Goal: Information Seeking & Learning: Learn about a topic

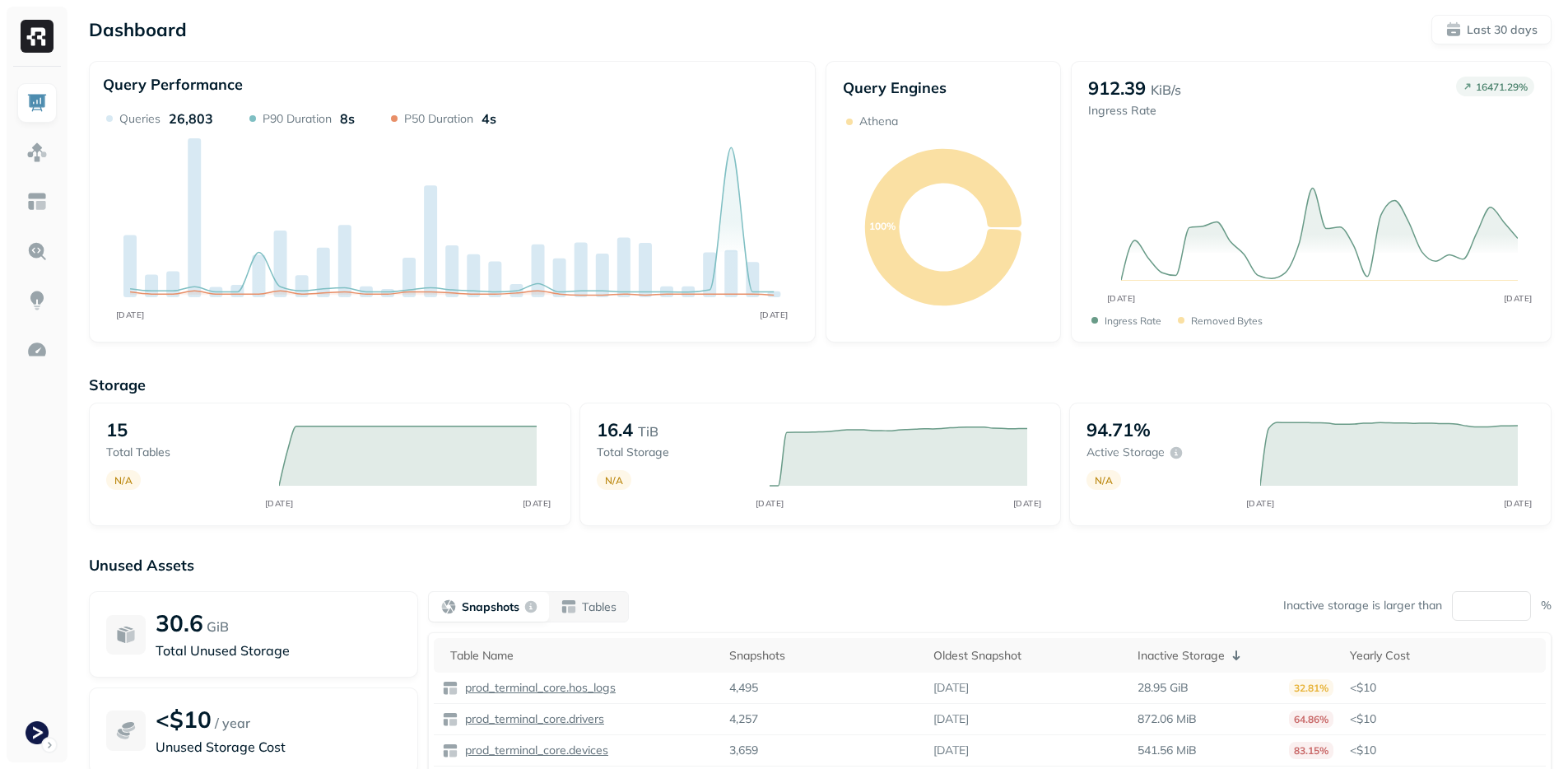
click at [232, 544] on div "Storage 15 Total tables N/A AUG [DATE] 16.4 TiB Total storage N/A AUG [DATE] 94…" at bounding box center [820, 630] width 1463 height 542
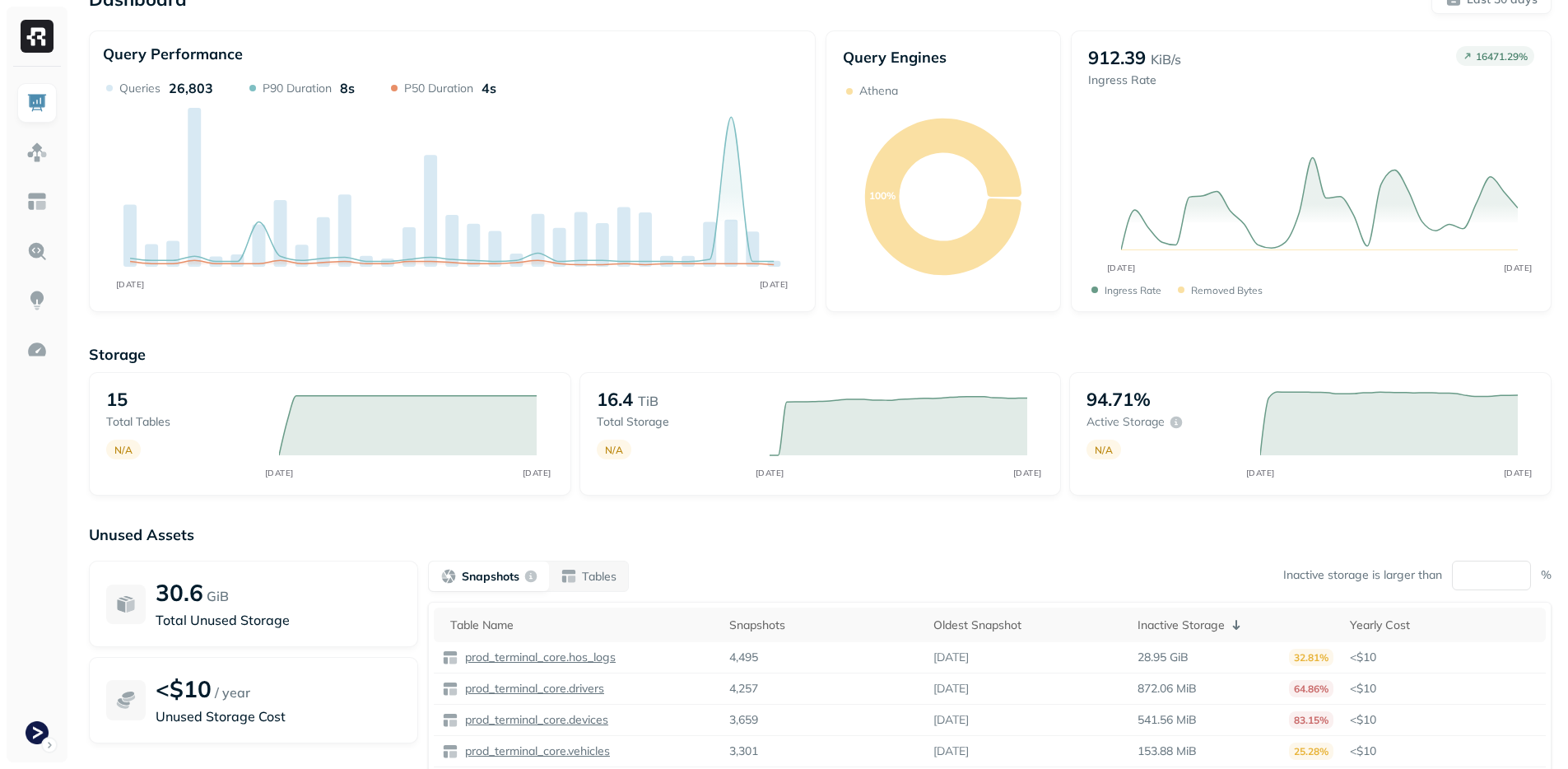
scroll to position [147, 0]
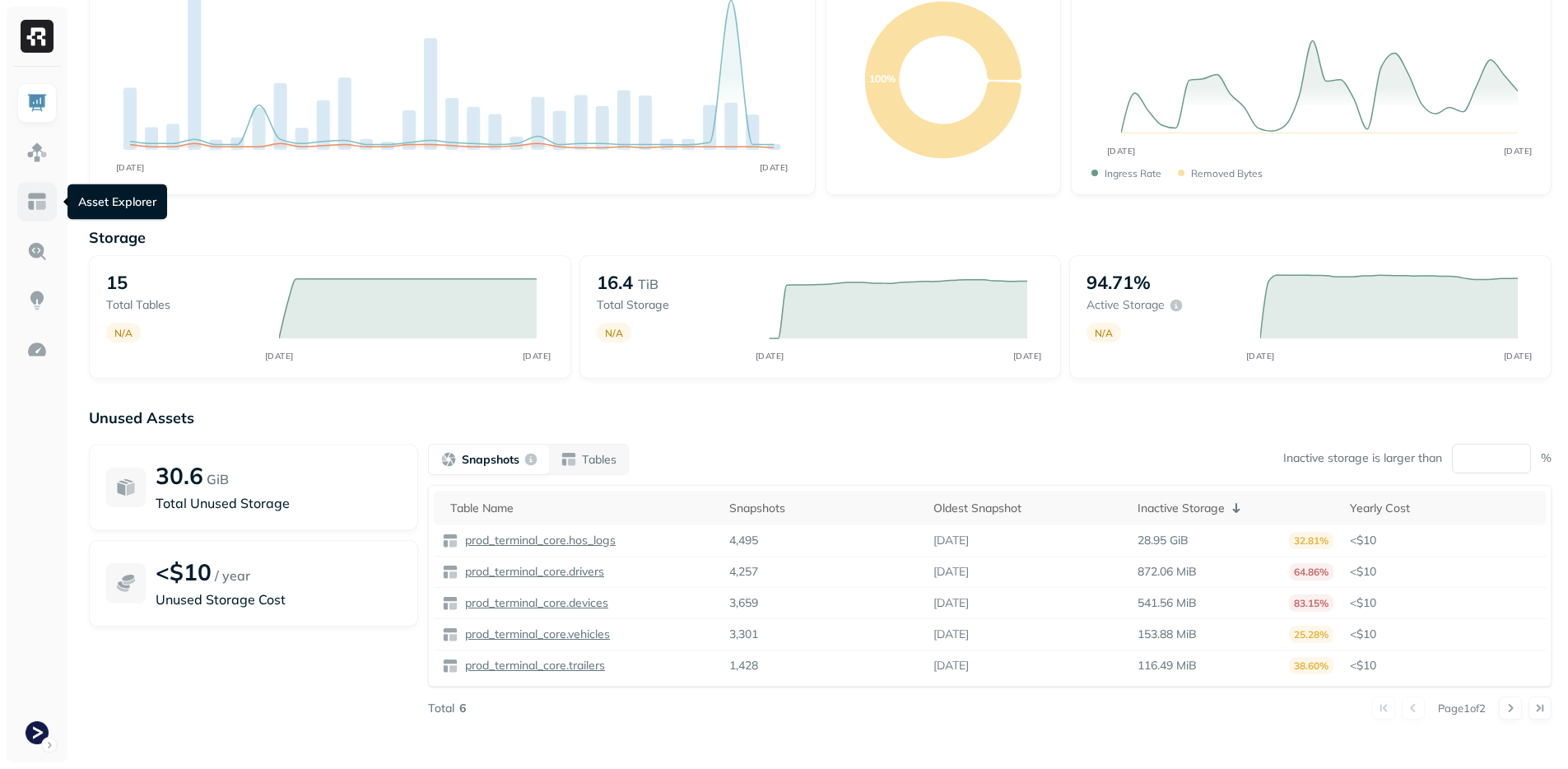
click at [32, 192] on img at bounding box center [37, 201] width 22 height 22
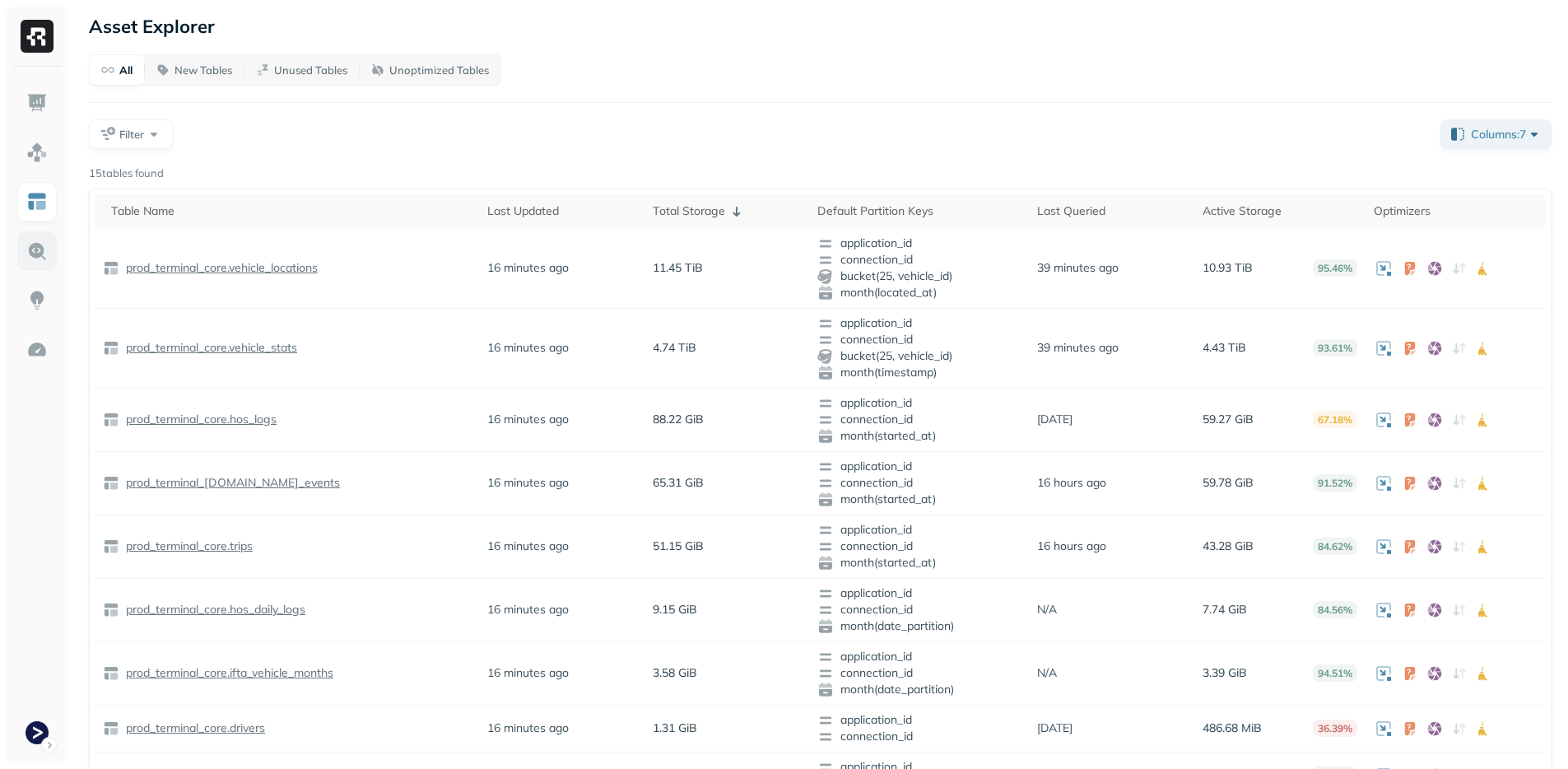
click at [36, 248] on img at bounding box center [37, 250] width 22 height 22
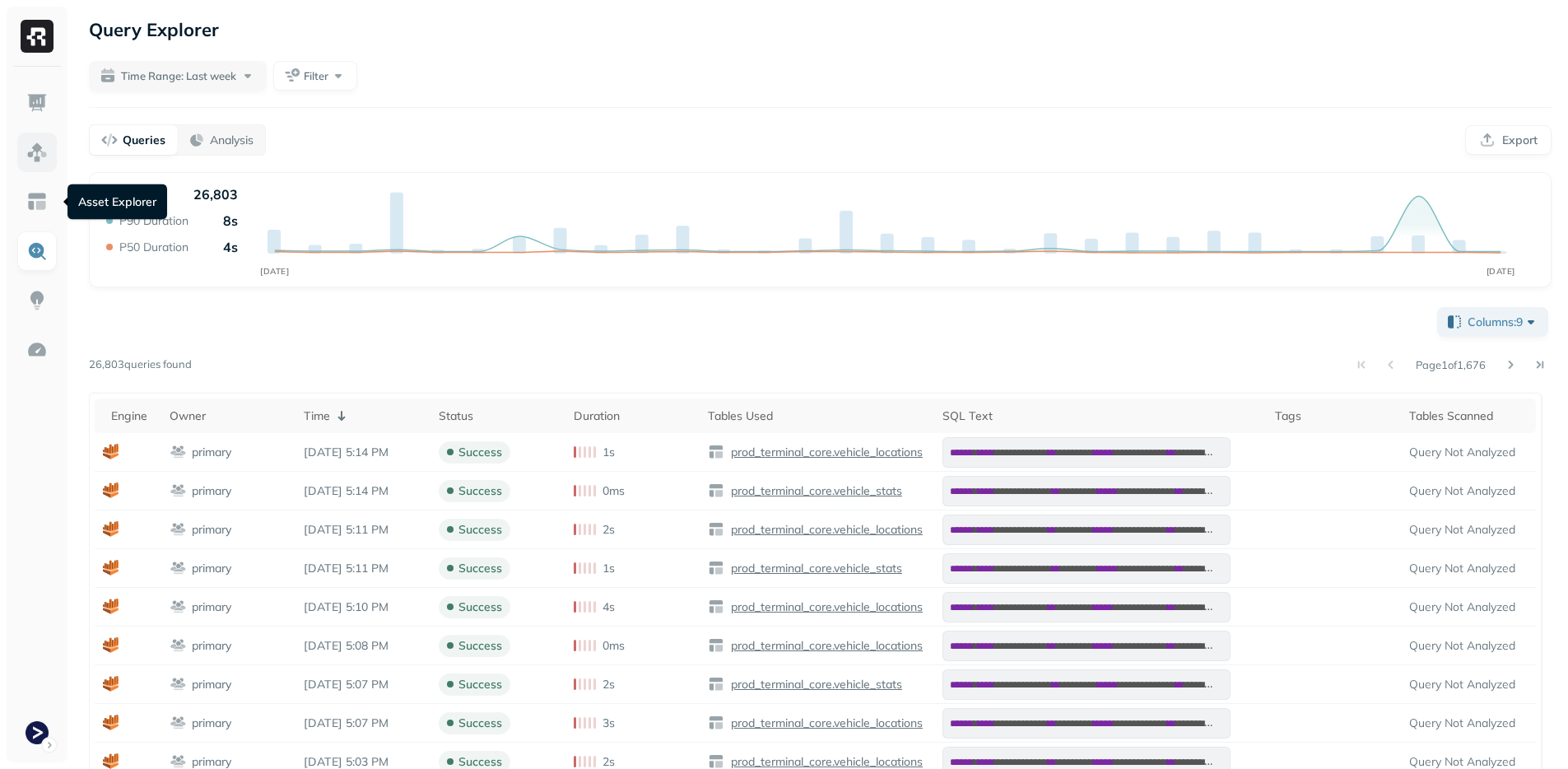
click at [30, 161] on img at bounding box center [37, 152] width 22 height 22
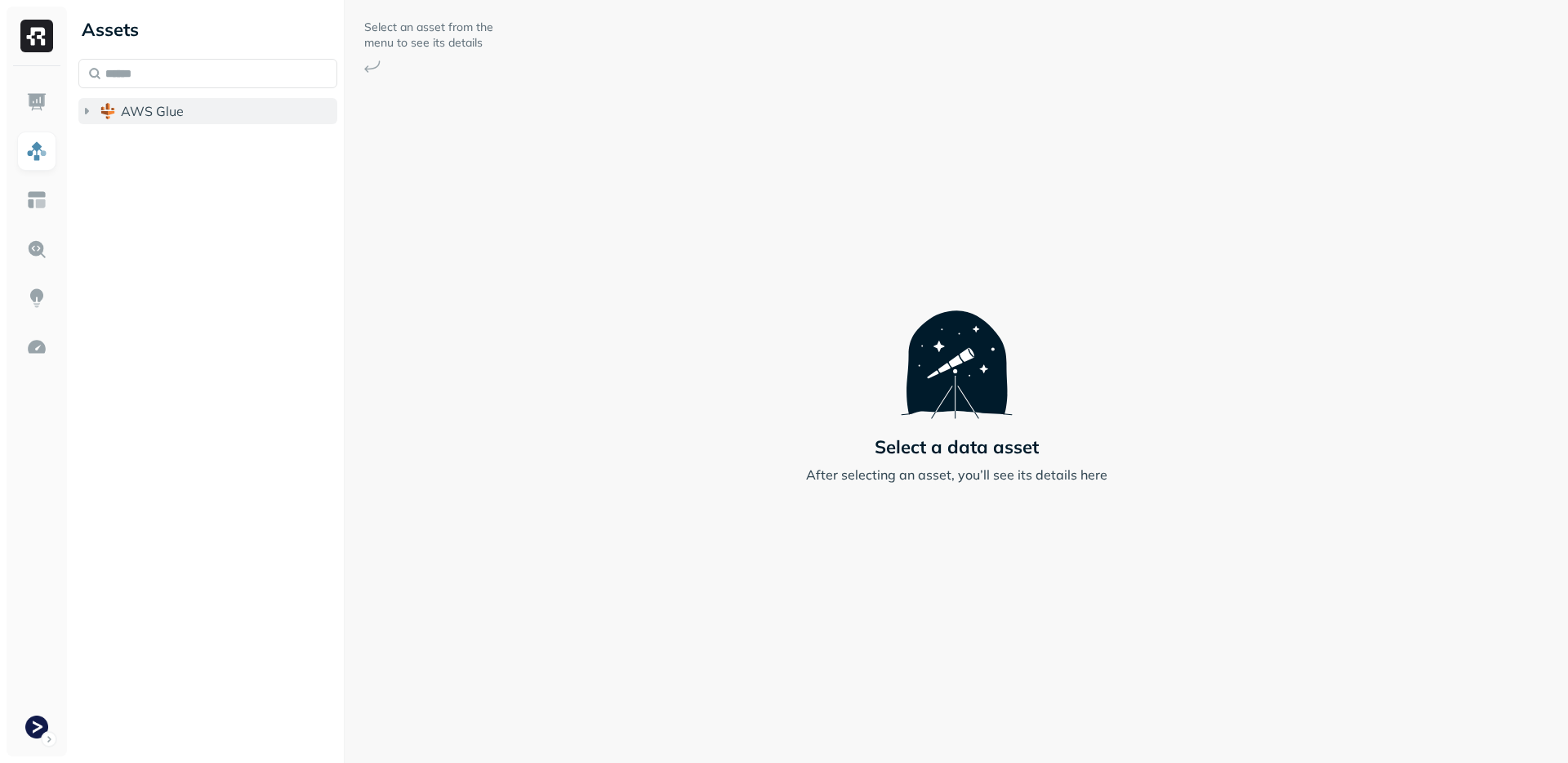
click at [182, 106] on span "AWS Glue" at bounding box center [151, 110] width 63 height 16
click at [200, 143] on span "prod_terminal_core" at bounding box center [196, 141] width 119 height 16
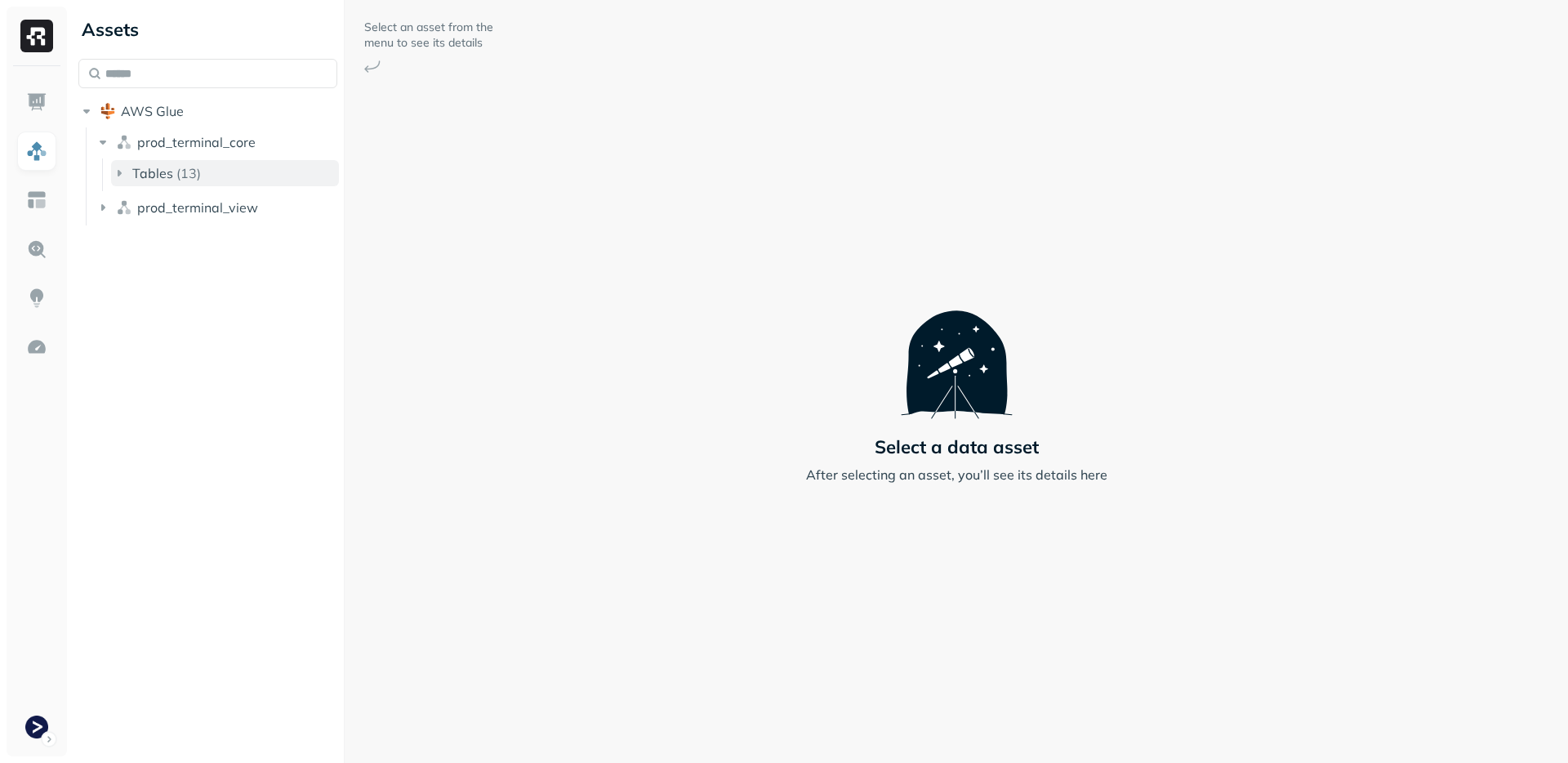
click at [229, 167] on button "Tables ( 13 )" at bounding box center [225, 173] width 228 height 26
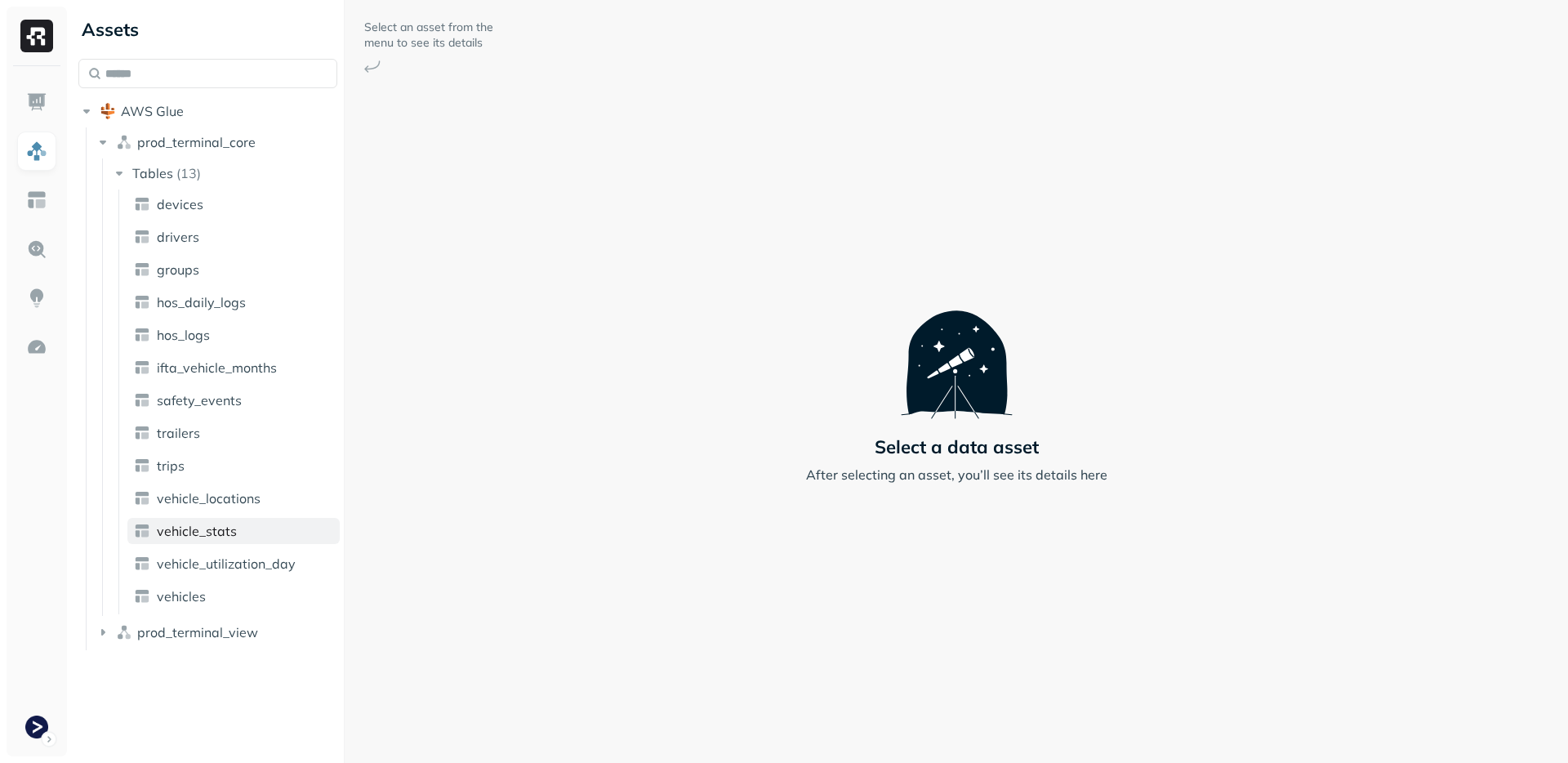
click at [245, 536] on link "vehicle_stats" at bounding box center [233, 530] width 212 height 26
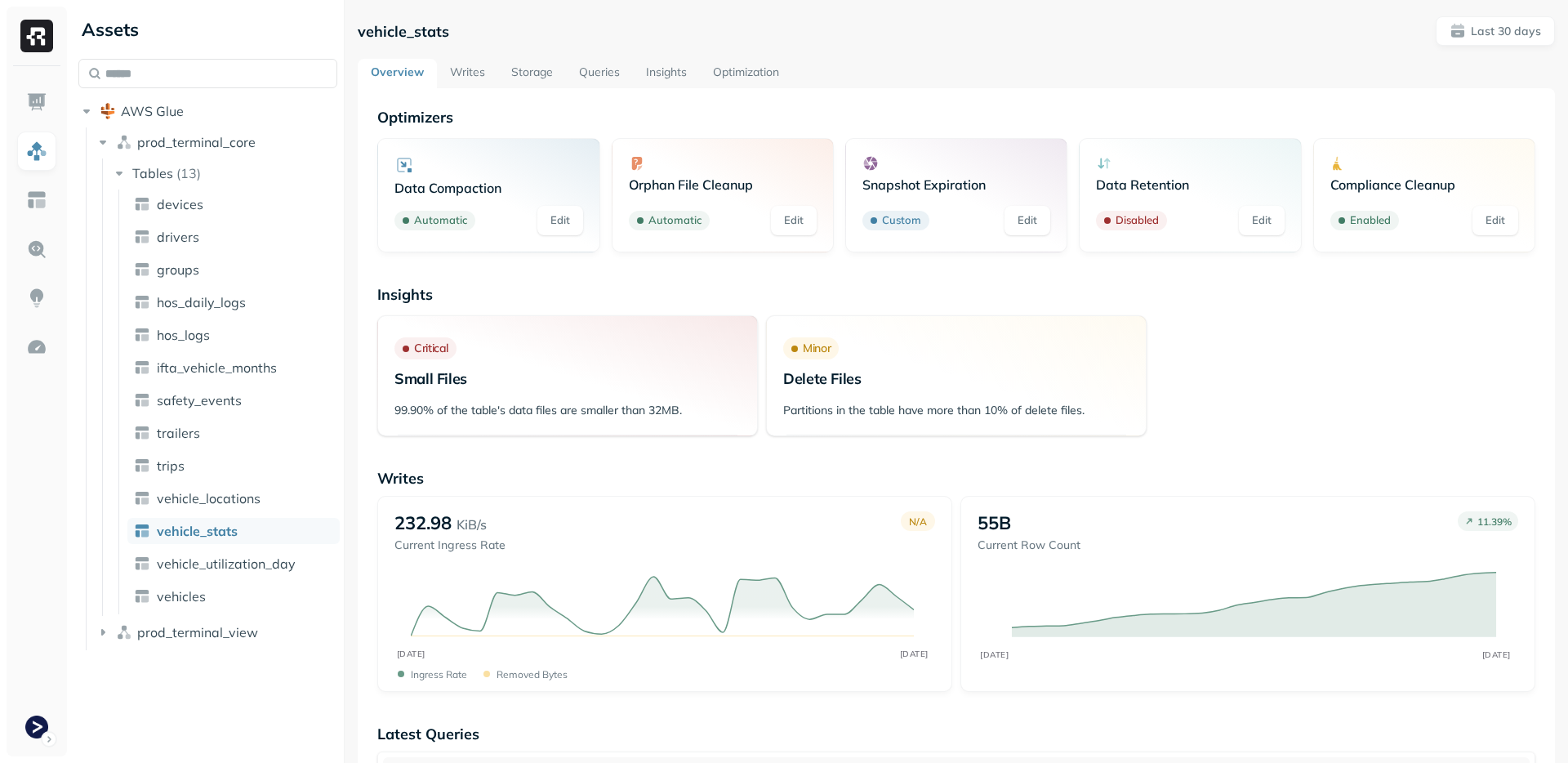
click at [528, 69] on link "Storage" at bounding box center [531, 73] width 68 height 29
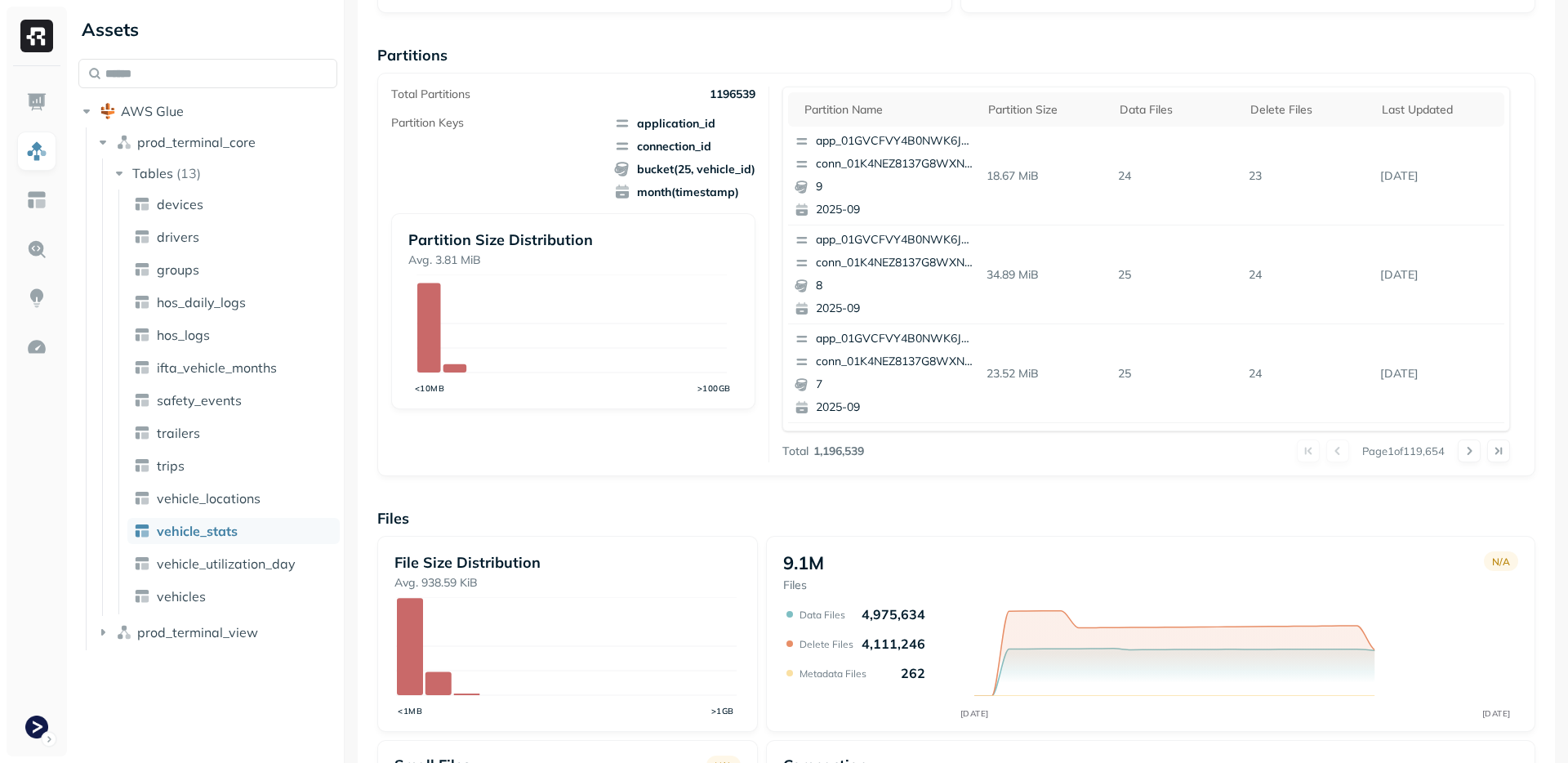
scroll to position [486, 0]
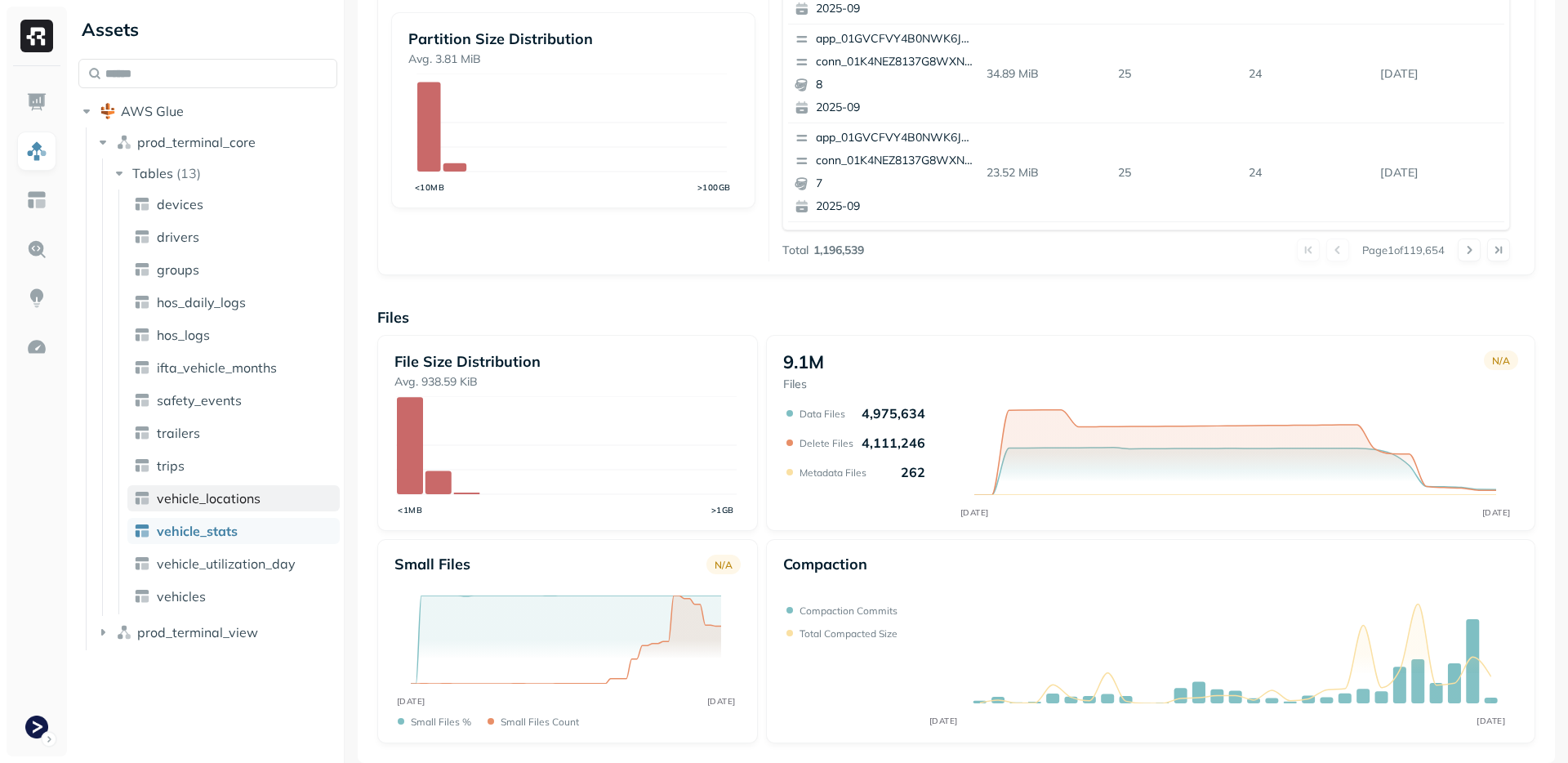
click at [262, 494] on link "vehicle_locations" at bounding box center [233, 498] width 212 height 26
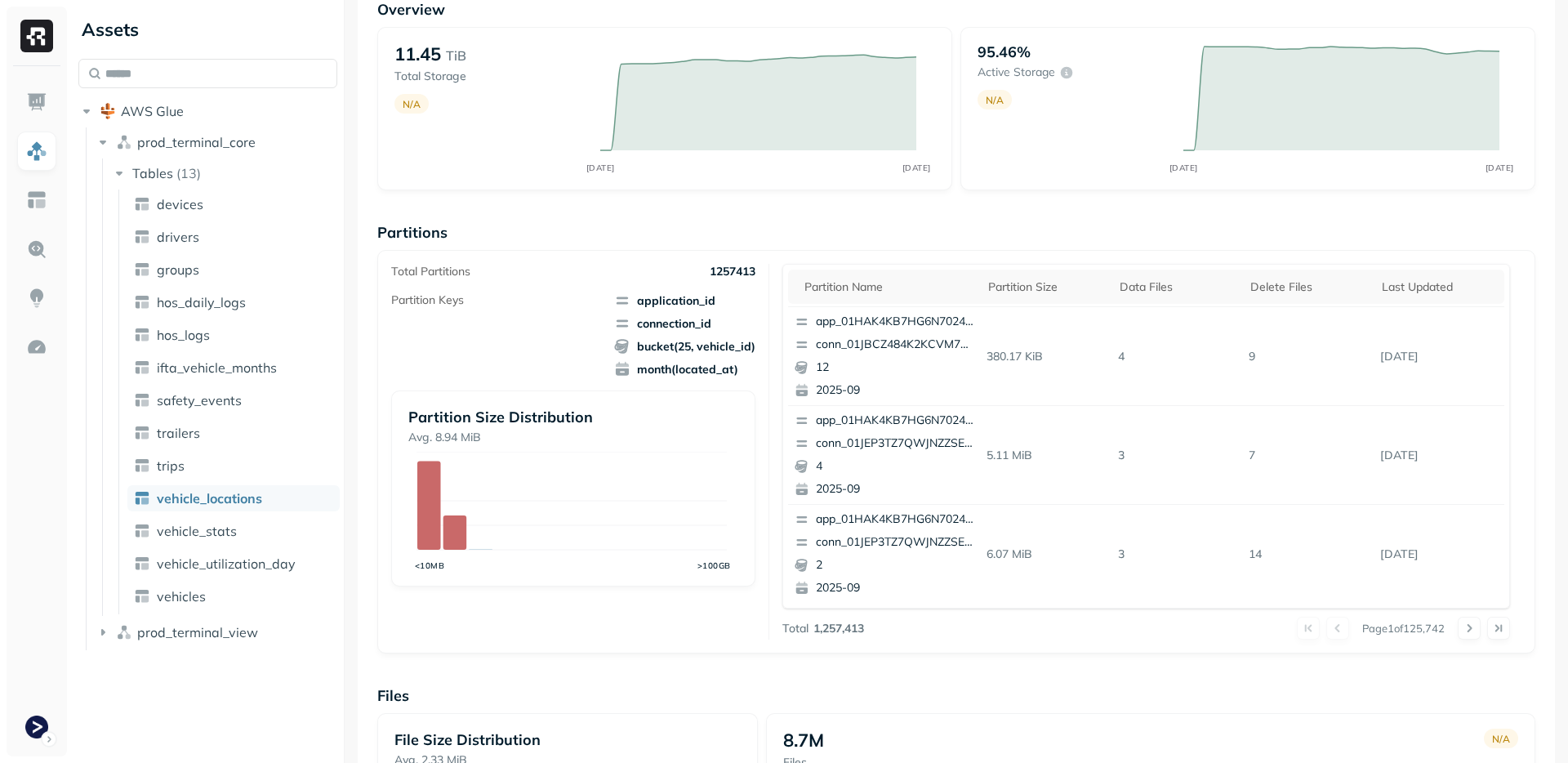
scroll to position [486, 0]
